Goal: Information Seeking & Learning: Learn about a topic

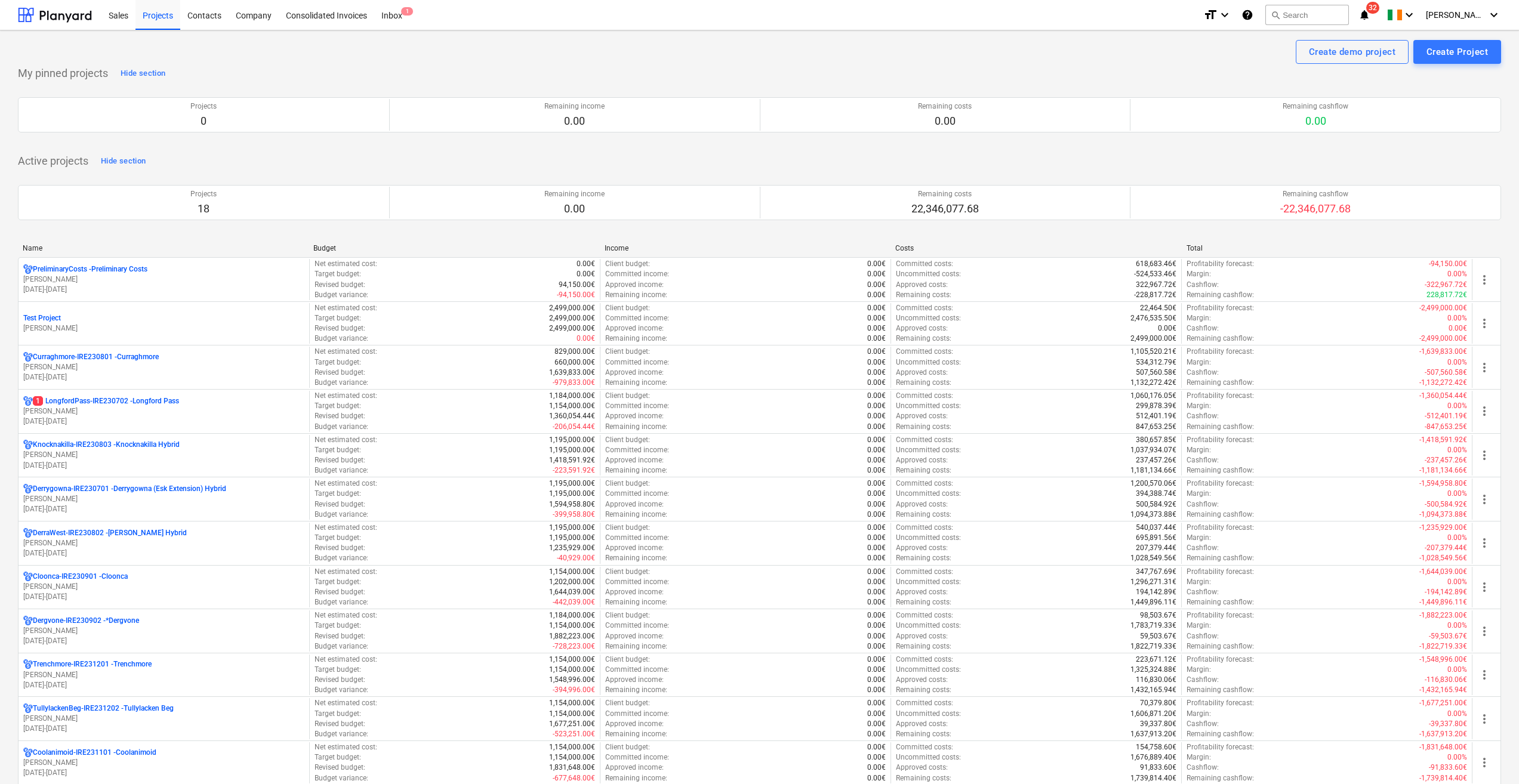
click at [101, 368] on p "[PERSON_NAME]" at bounding box center [164, 367] width 281 height 10
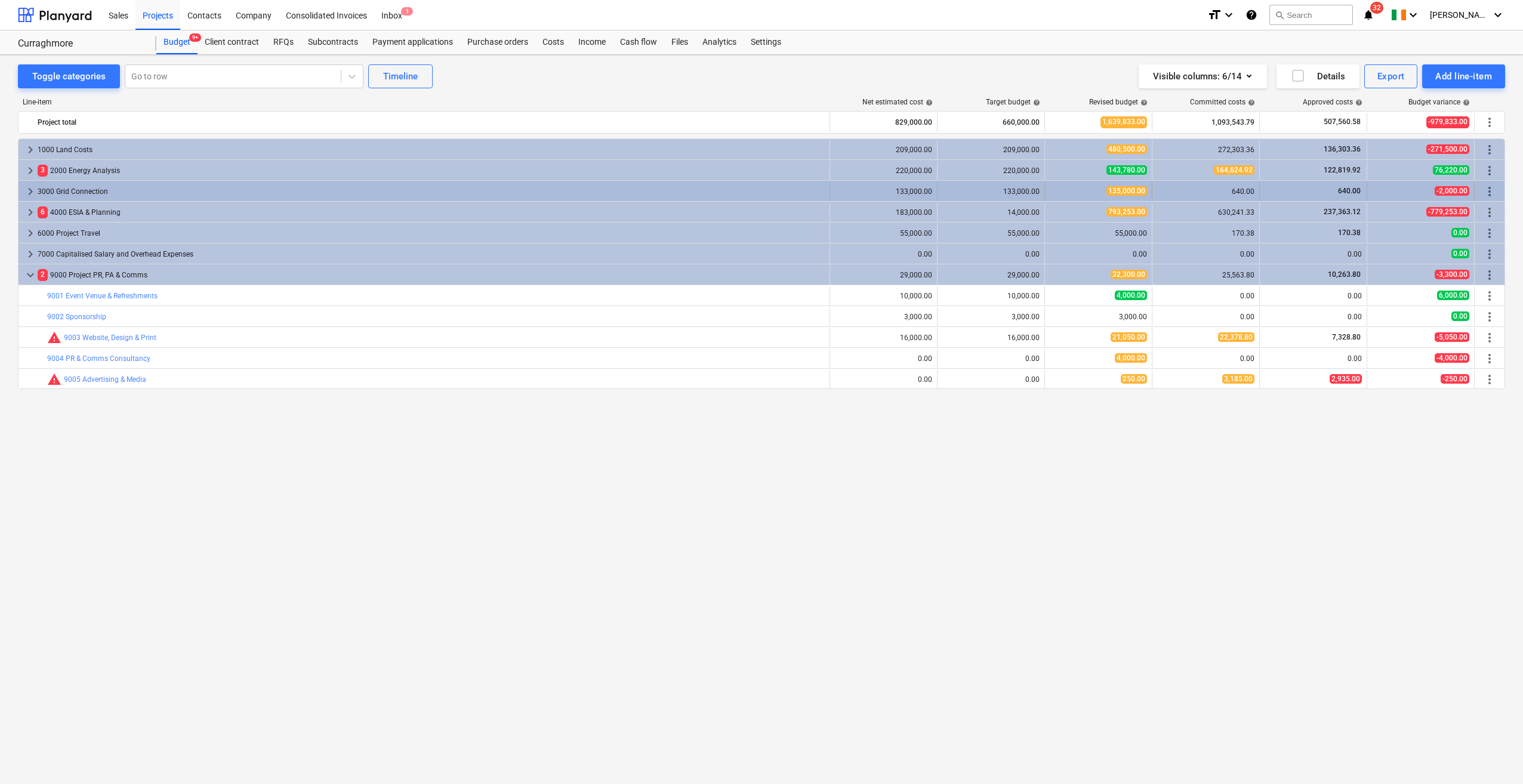
click at [29, 193] on span "keyboard_arrow_right" at bounding box center [31, 191] width 15 height 15
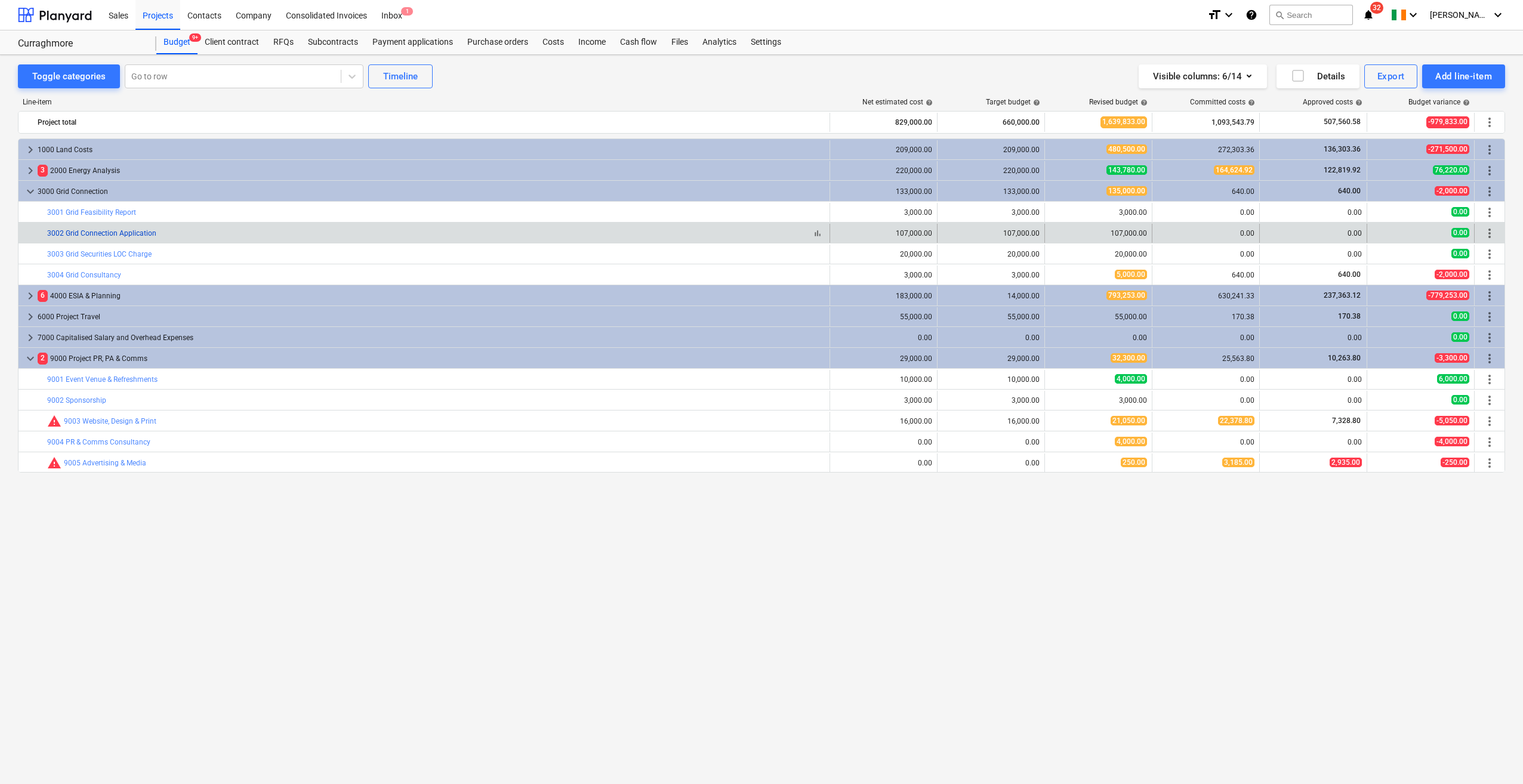
click at [137, 231] on link "3002 Grid Connection Application" at bounding box center [101, 233] width 109 height 8
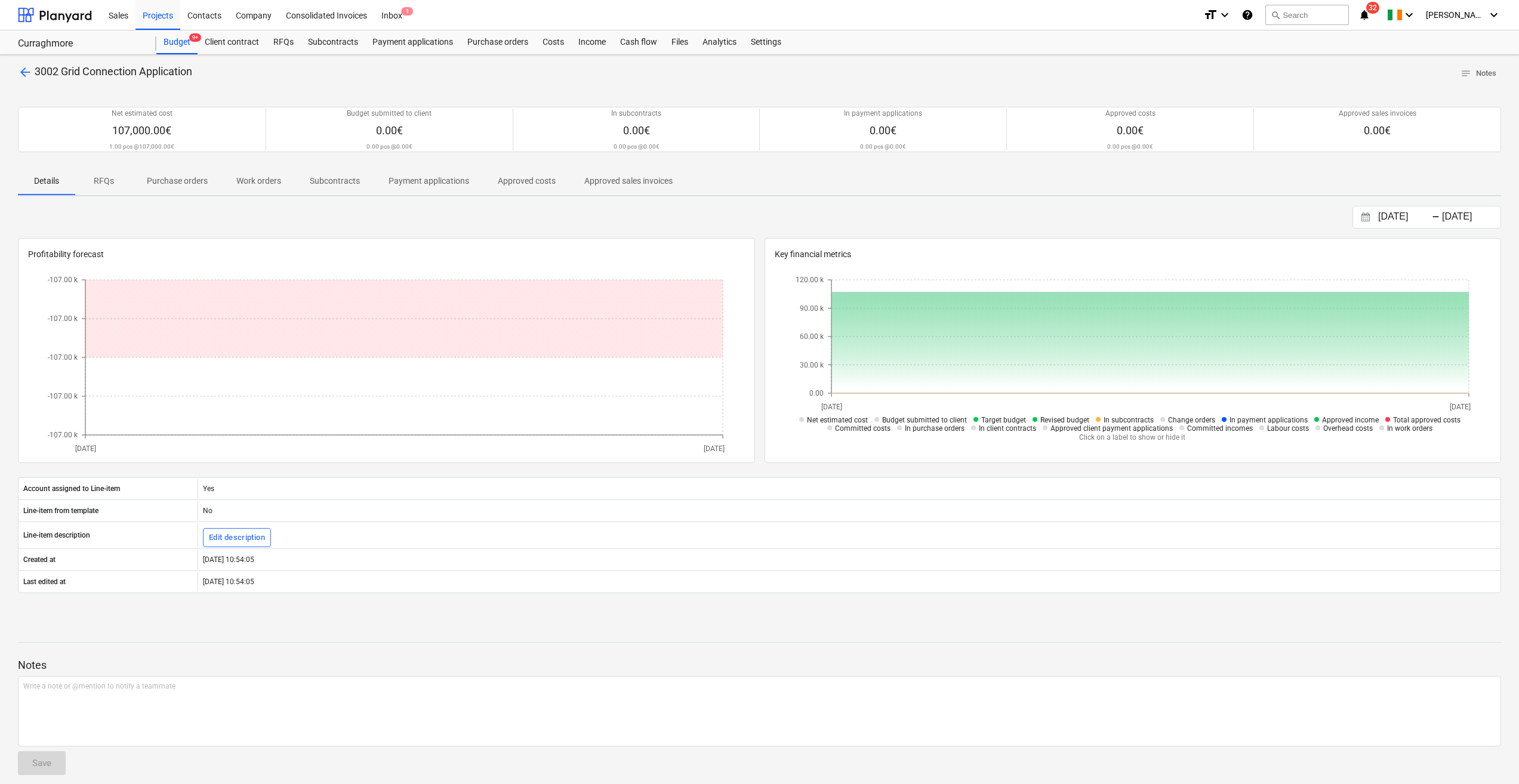
click at [495, 183] on span "Approved costs" at bounding box center [526, 181] width 87 height 19
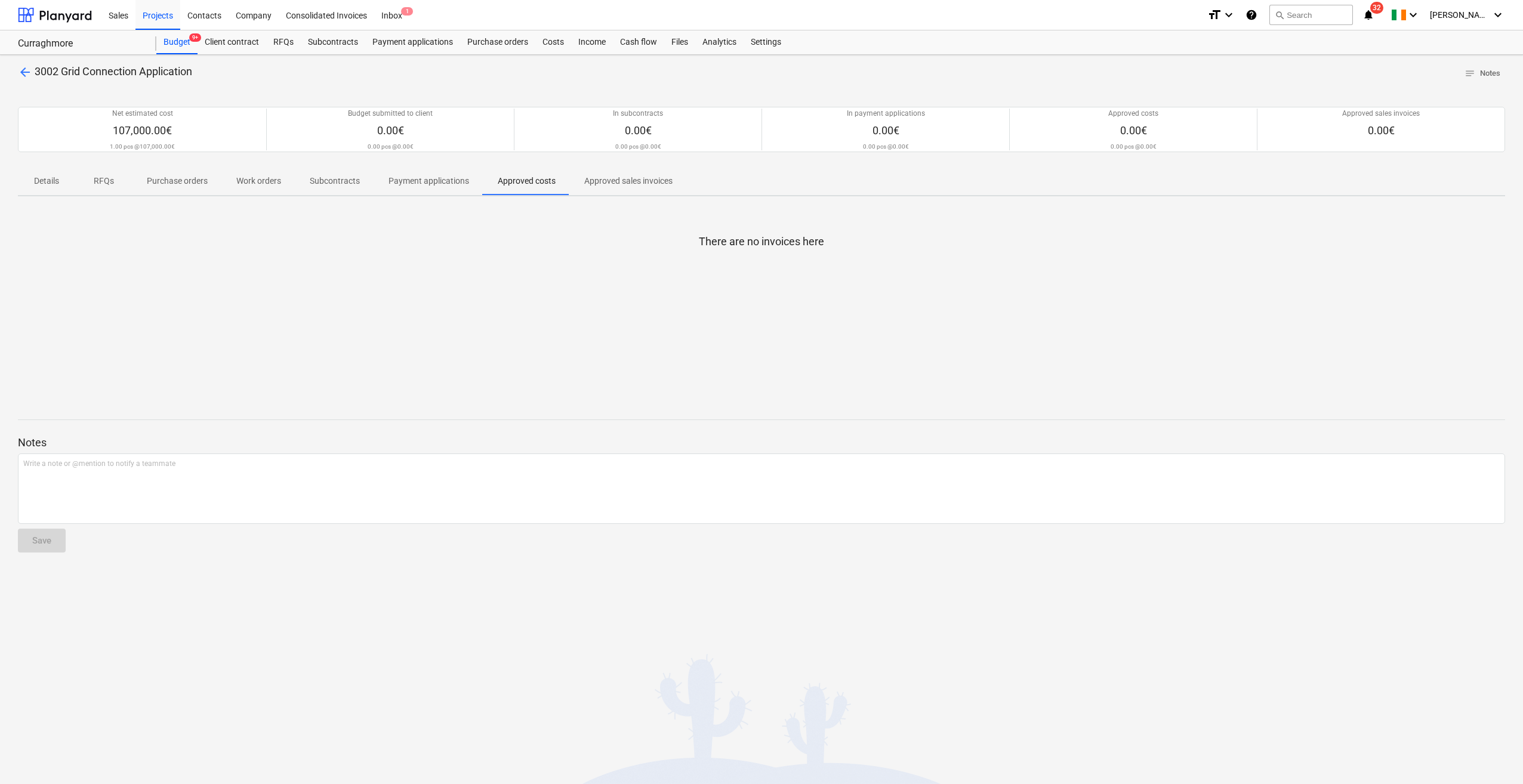
click at [61, 181] on span "Details" at bounding box center [47, 181] width 57 height 19
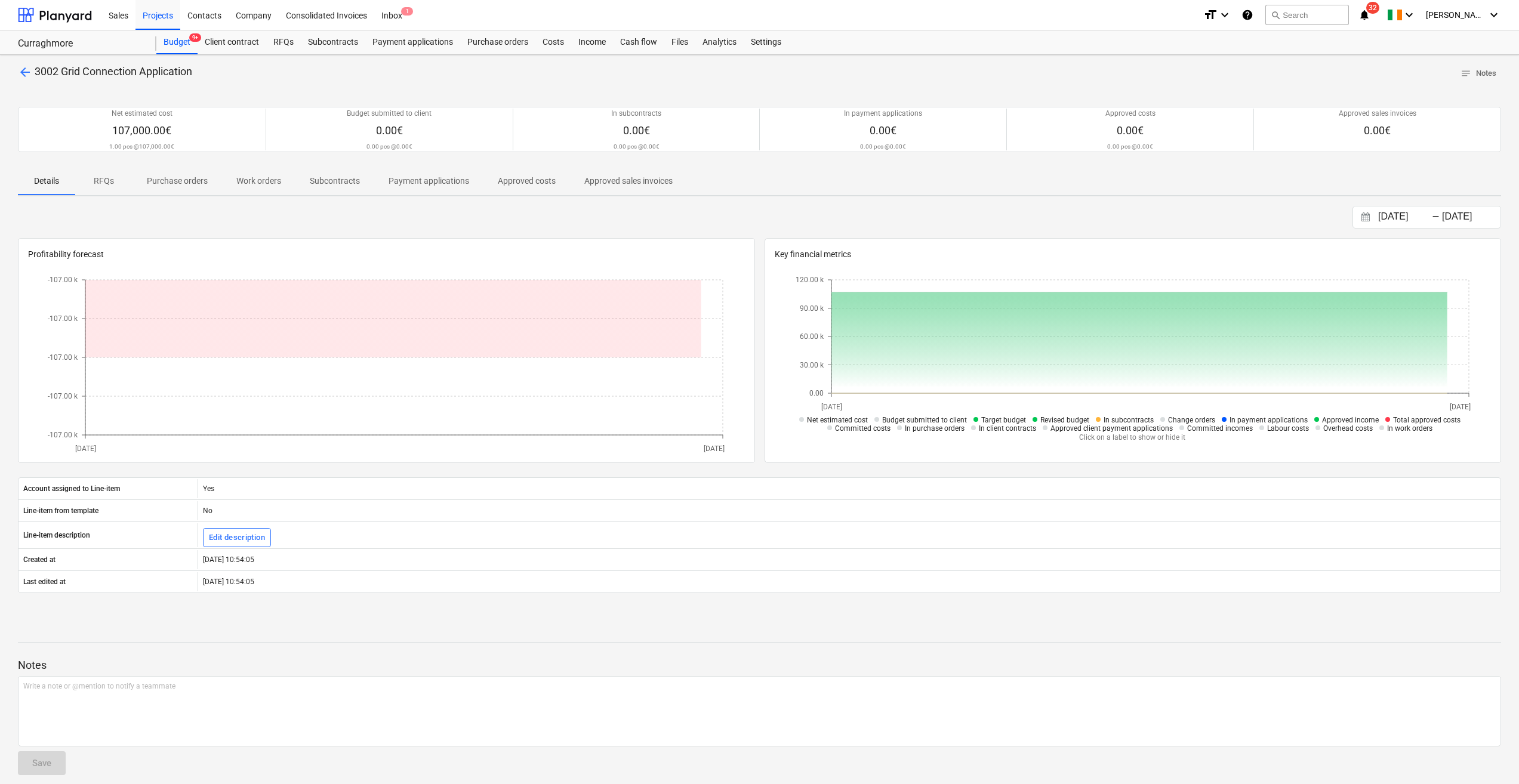
click at [19, 72] on span "arrow_back" at bounding box center [25, 72] width 15 height 15
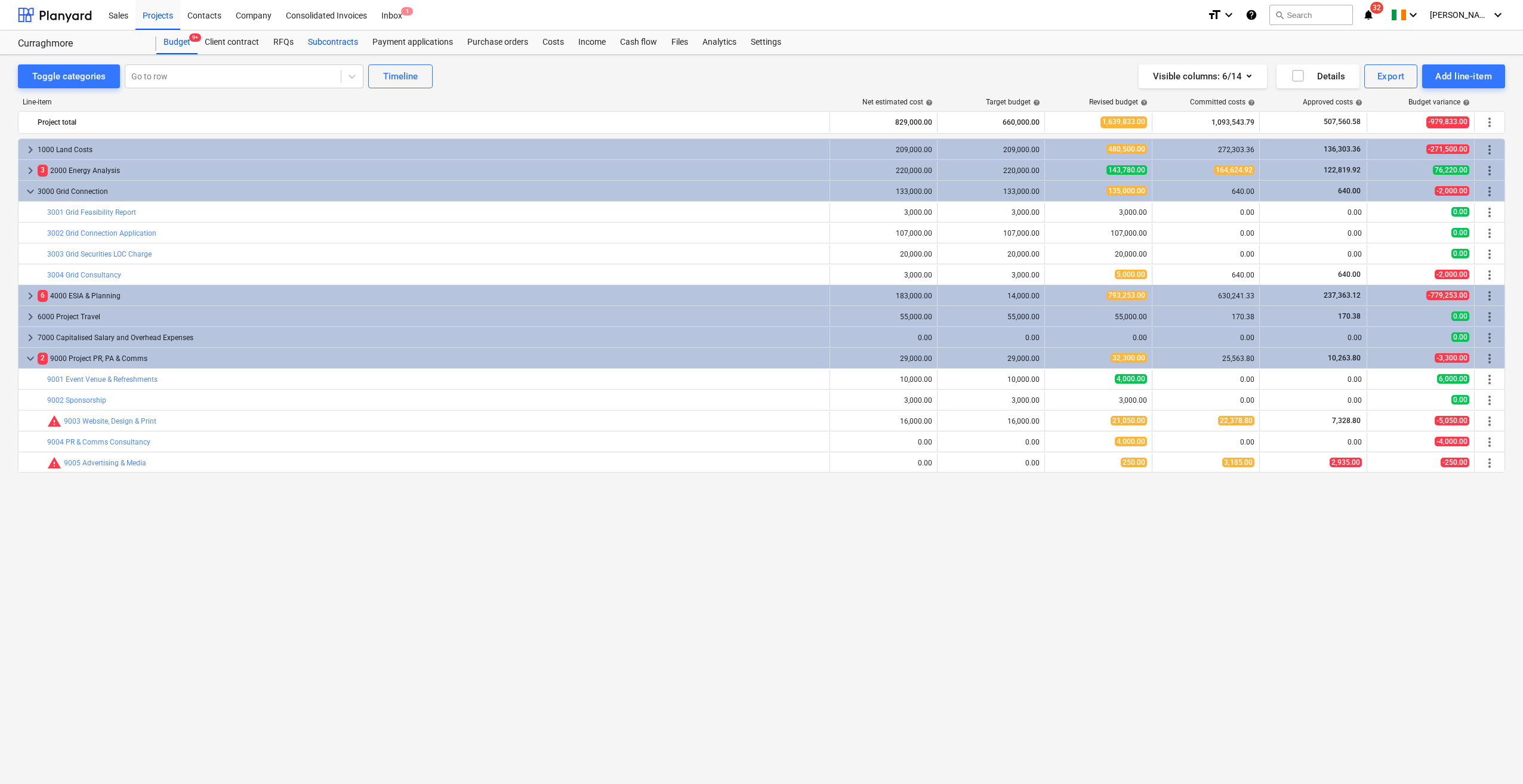
click at [330, 43] on div "Subcontracts" at bounding box center [333, 42] width 65 height 24
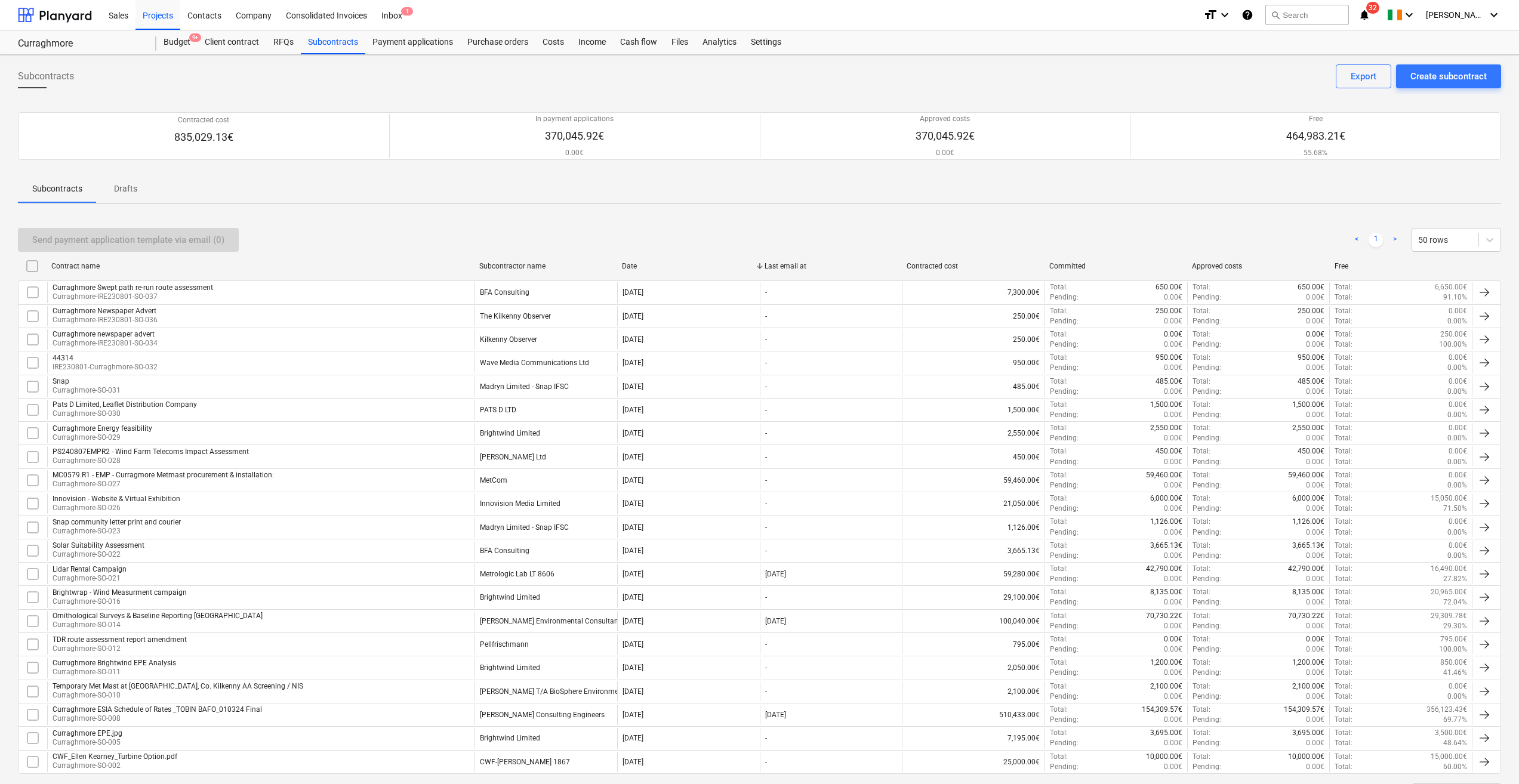
click at [178, 43] on div "Budget 9+" at bounding box center [176, 42] width 41 height 24
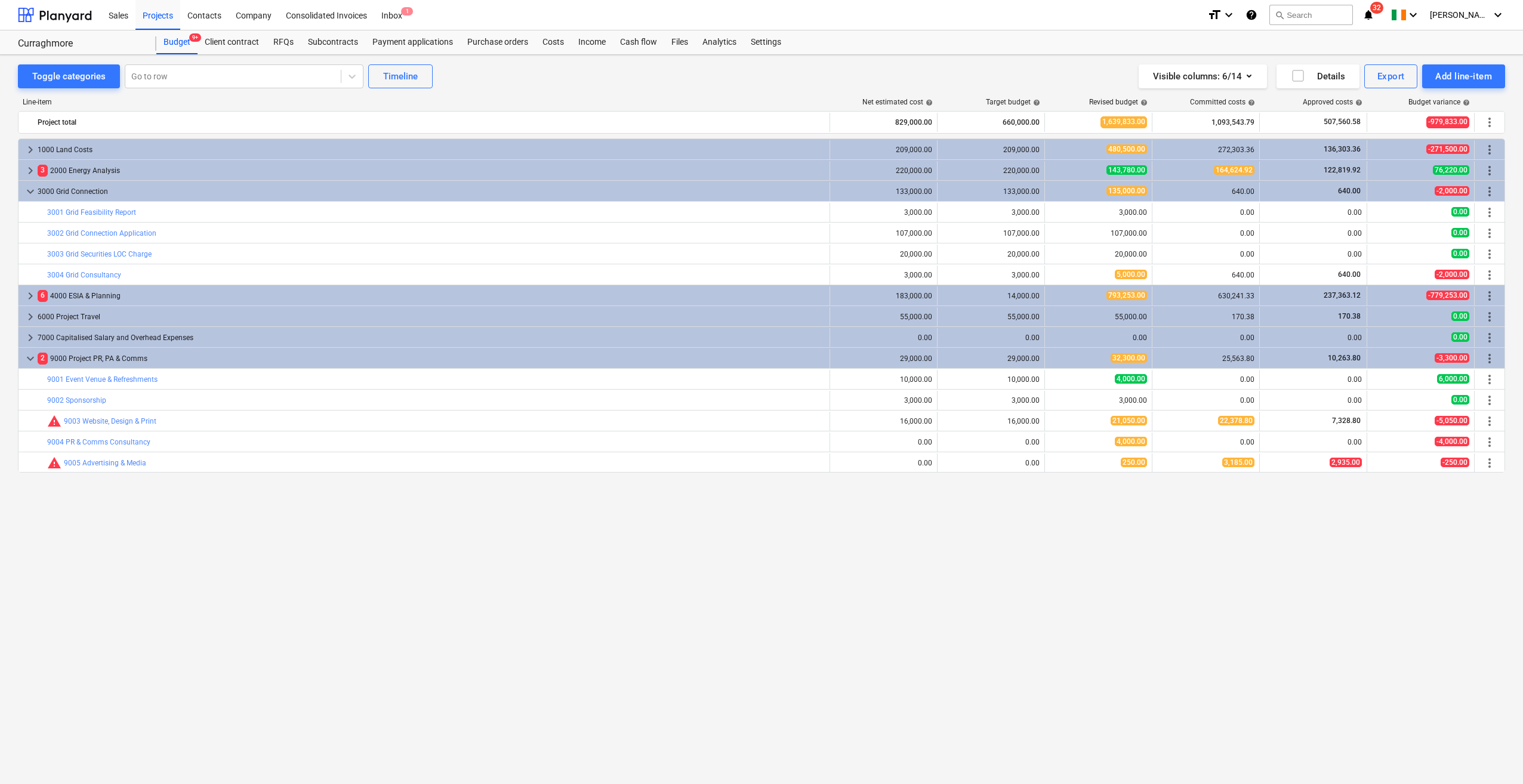
click at [719, 561] on div "keyboard_arrow_right 1000 Land Costs 209,000.00 209,000.00 480,500.00 272,303.3…" at bounding box center [761, 436] width 1487 height 596
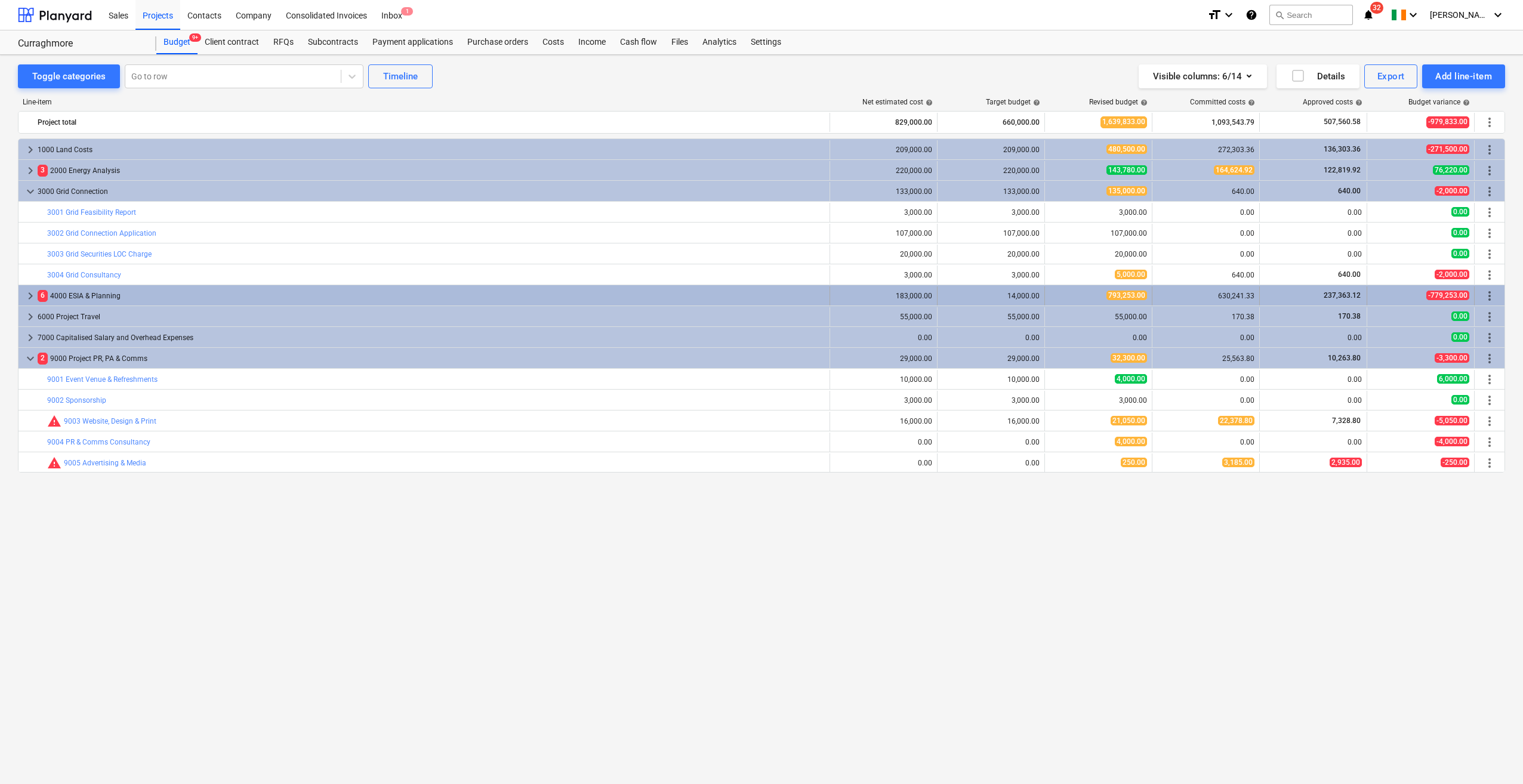
click at [95, 294] on div "6 4000 ESIA & Planning" at bounding box center [431, 295] width 787 height 19
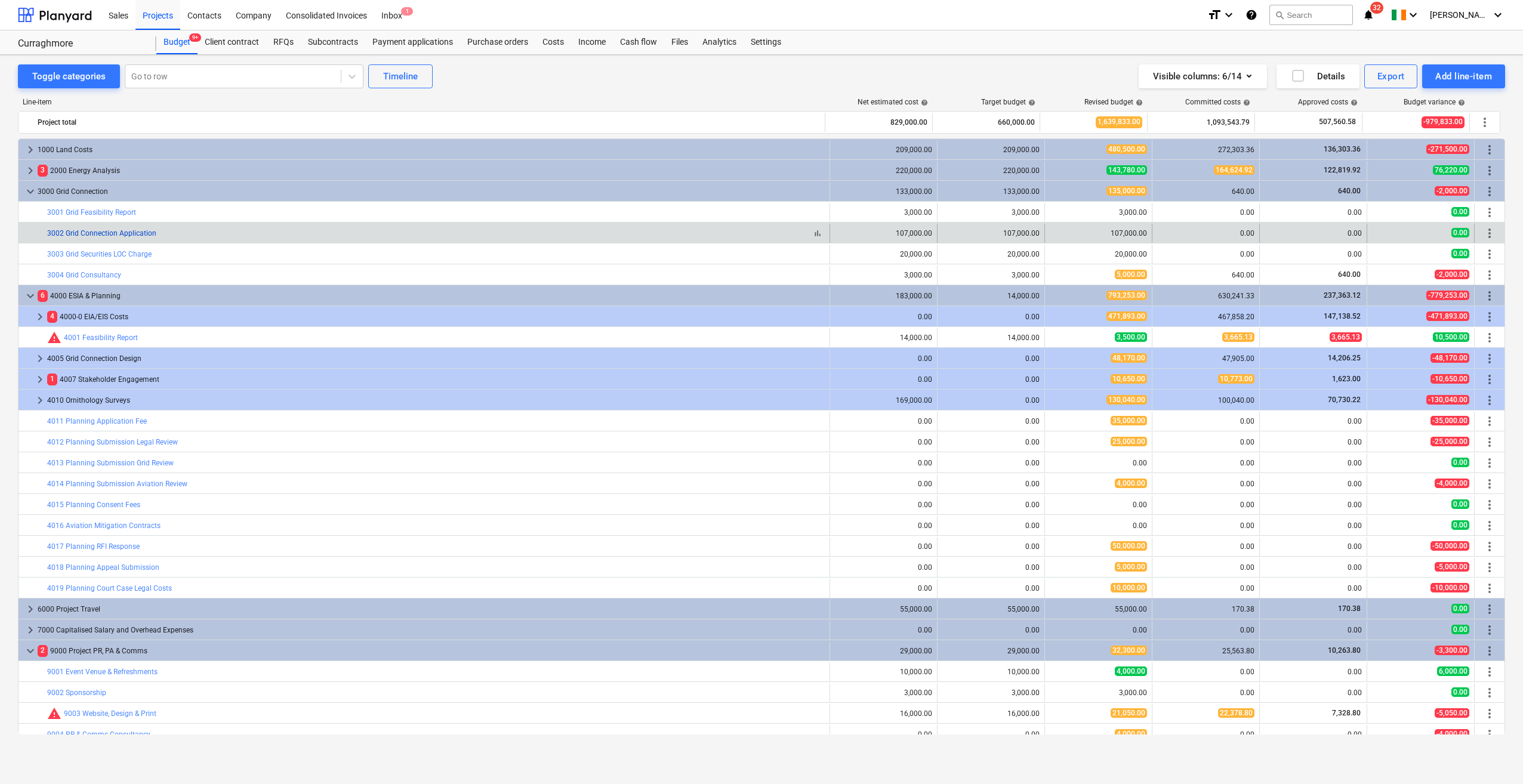
click at [146, 236] on link "3002 Grid Connection Application" at bounding box center [101, 233] width 109 height 8
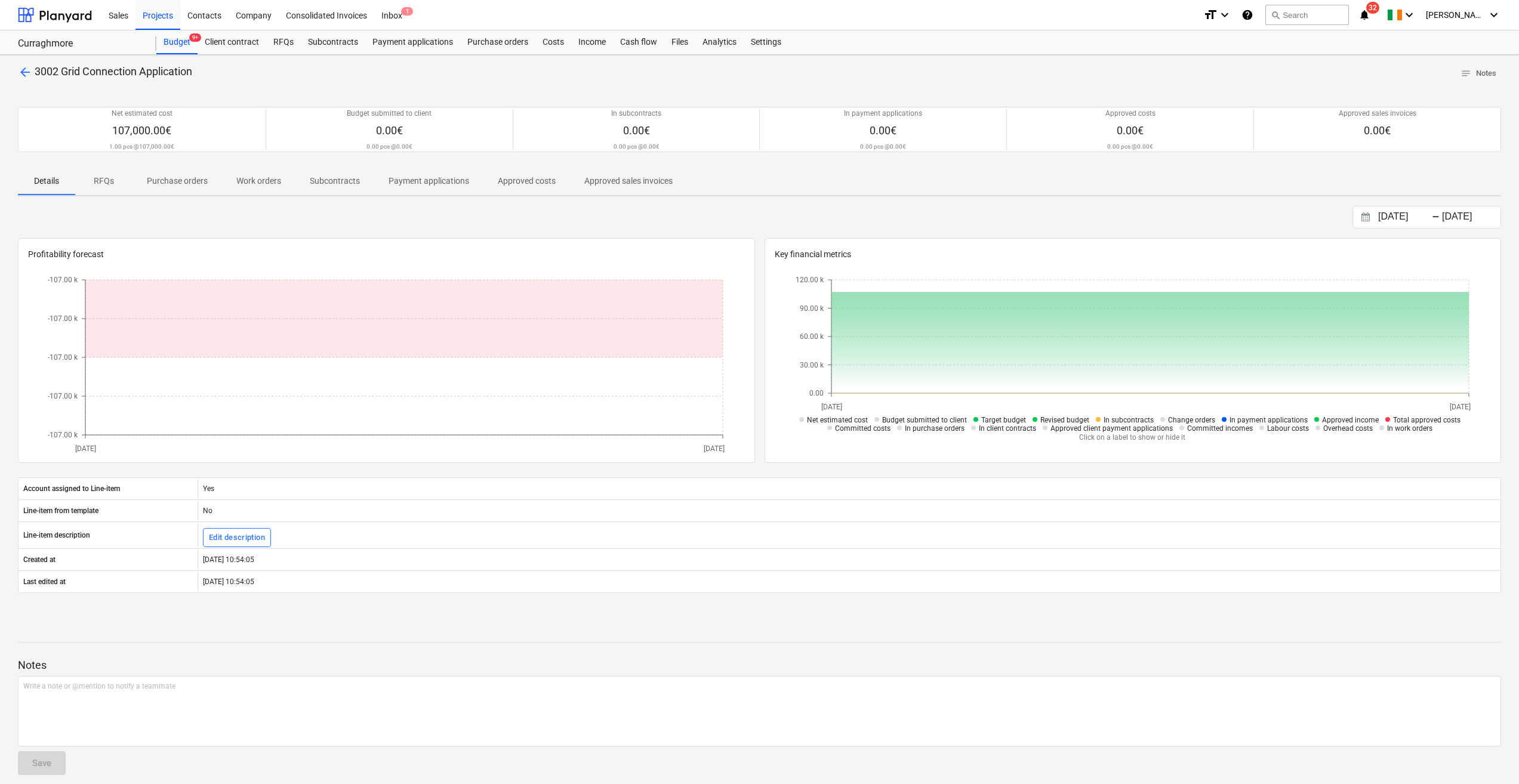
click at [19, 72] on span "arrow_back" at bounding box center [25, 72] width 15 height 15
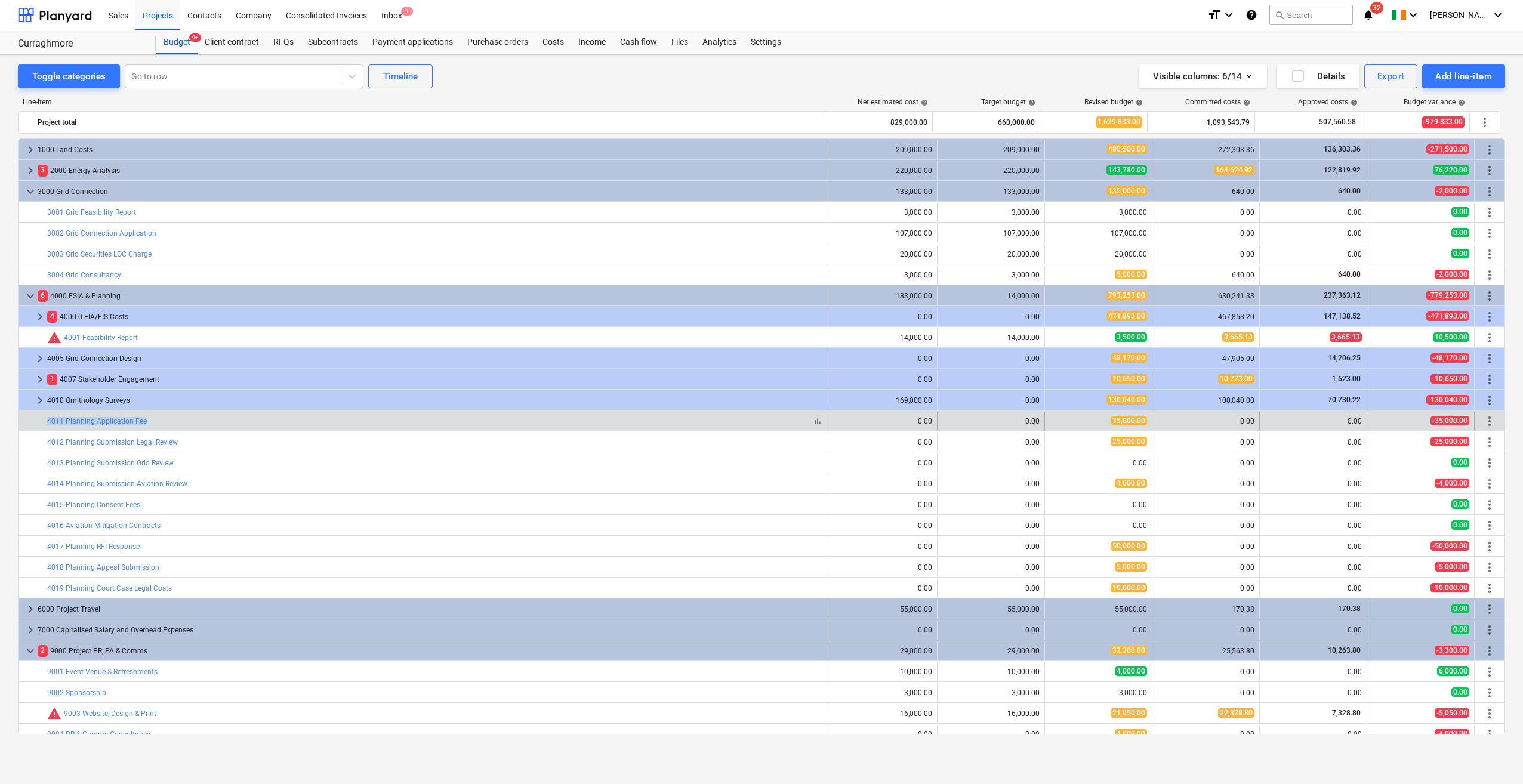
drag, startPoint x: 26, startPoint y: 421, endPoint x: 152, endPoint y: 424, distance: 126.0
click at [152, 424] on div "bar_chart 4011 Planning Application Fee" at bounding box center [424, 421] width 812 height 19
copy div "bar_chart 4011 Planning Application Fee"
click at [167, 416] on div "bar_chart 4011 Planning Application Fee" at bounding box center [436, 421] width 778 height 19
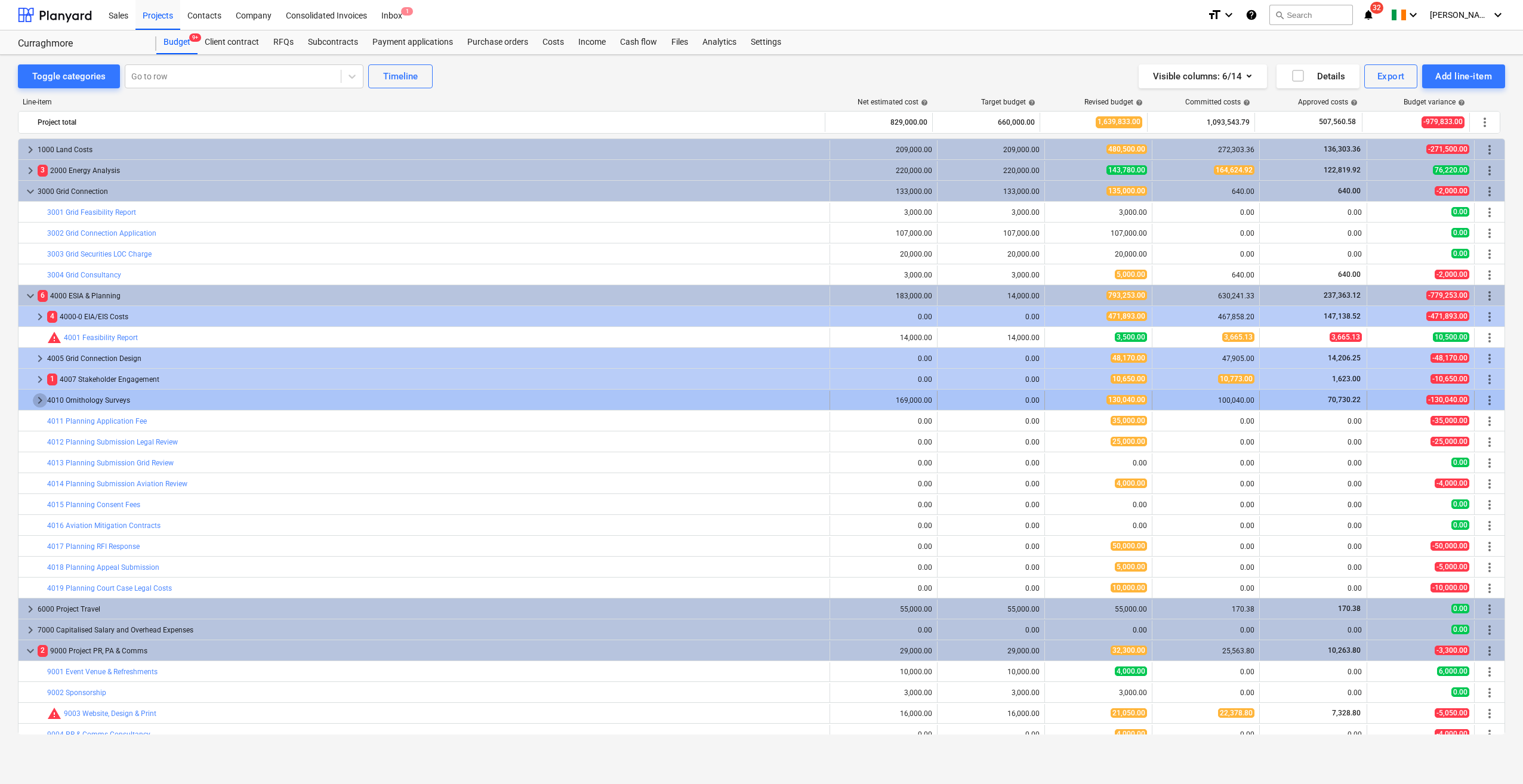
click at [40, 397] on span "keyboard_arrow_right" at bounding box center [40, 400] width 15 height 15
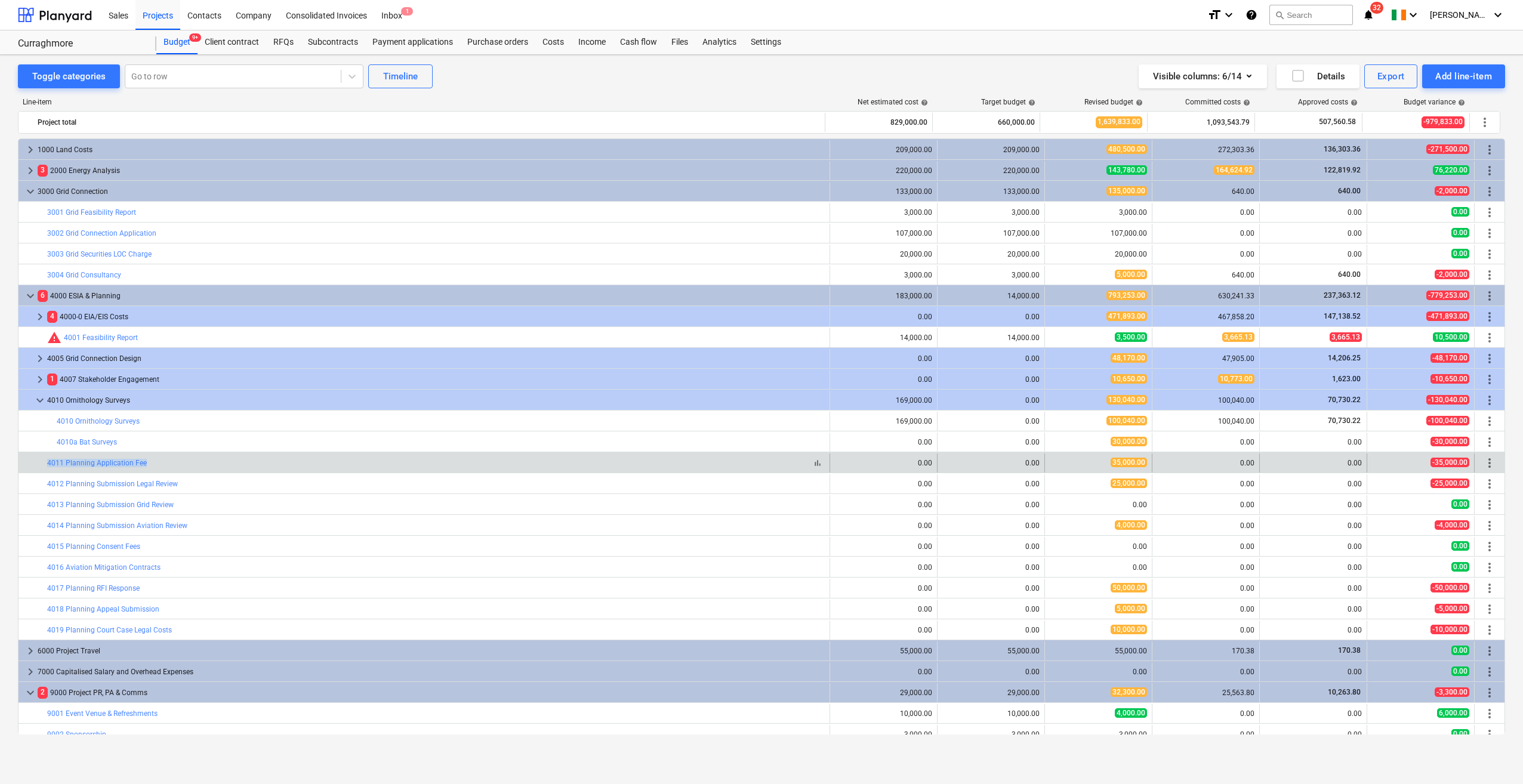
drag, startPoint x: 35, startPoint y: 464, endPoint x: 162, endPoint y: 463, distance: 127.0
click at [162, 463] on div "bar_chart 4011 Planning Application Fee" at bounding box center [424, 462] width 812 height 19
copy div "bar_chart 4011 Planning Application Fee"
